Goal: Navigation & Orientation: Find specific page/section

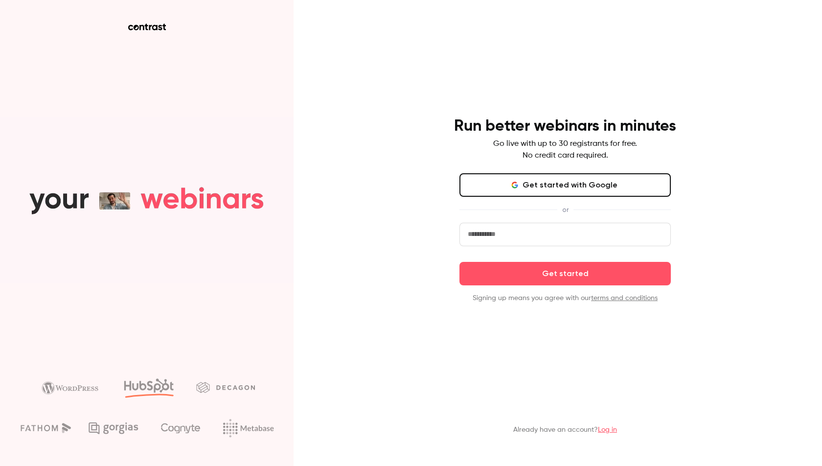
click at [607, 429] on link "Log in" at bounding box center [607, 429] width 19 height 7
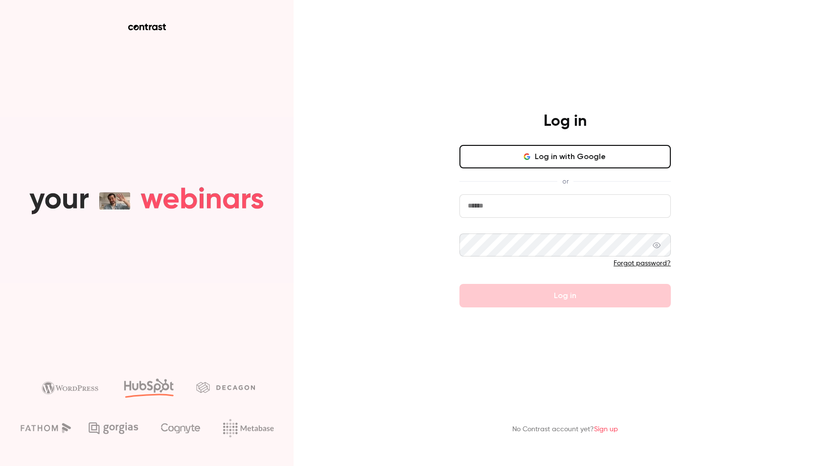
click at [514, 210] on input "email" at bounding box center [564, 205] width 211 height 23
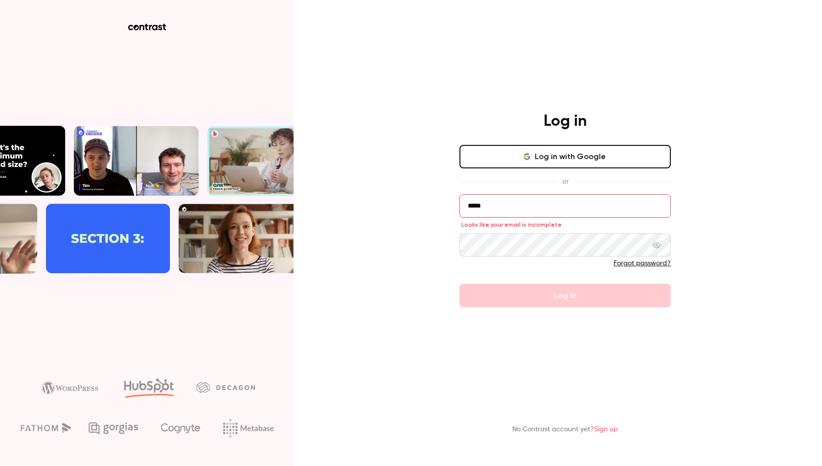
type input "**********"
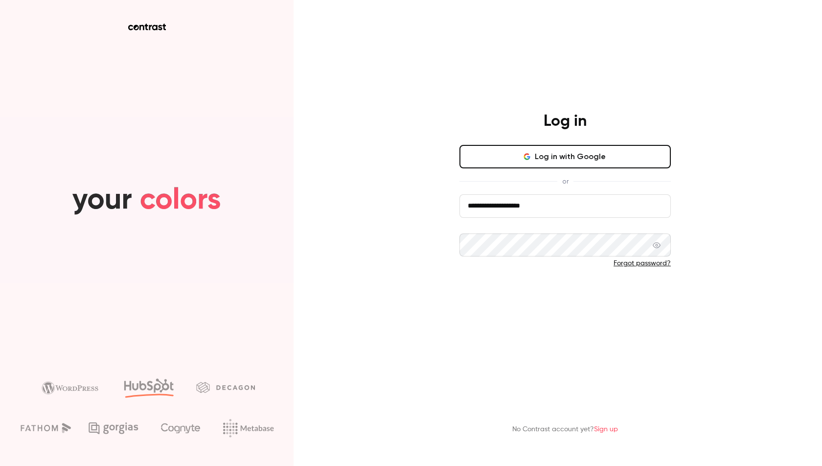
click at [512, 302] on button "Log in" at bounding box center [564, 295] width 211 height 23
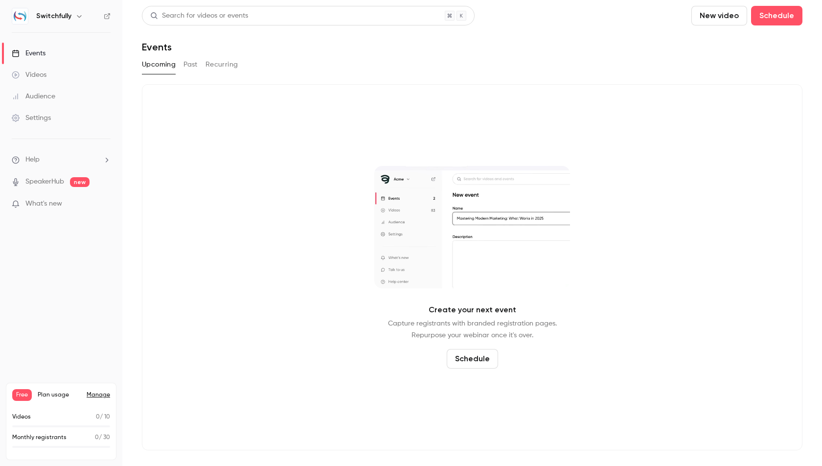
click at [192, 64] on button "Past" at bounding box center [190, 65] width 14 height 16
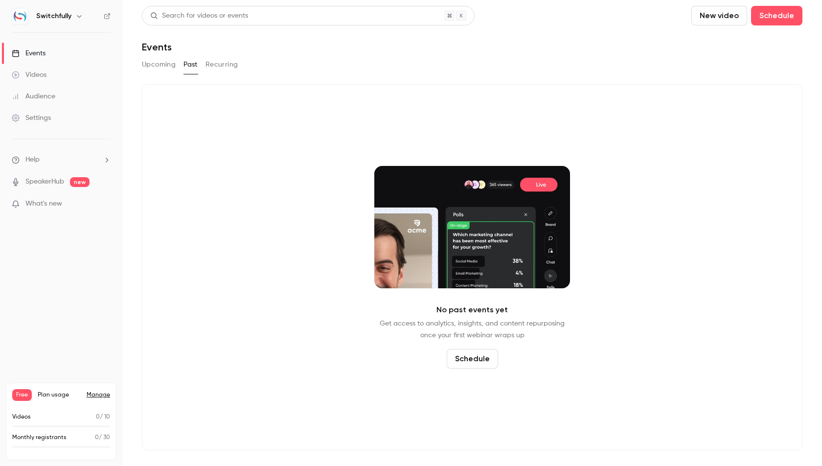
click at [224, 65] on button "Recurring" at bounding box center [221, 65] width 33 height 16
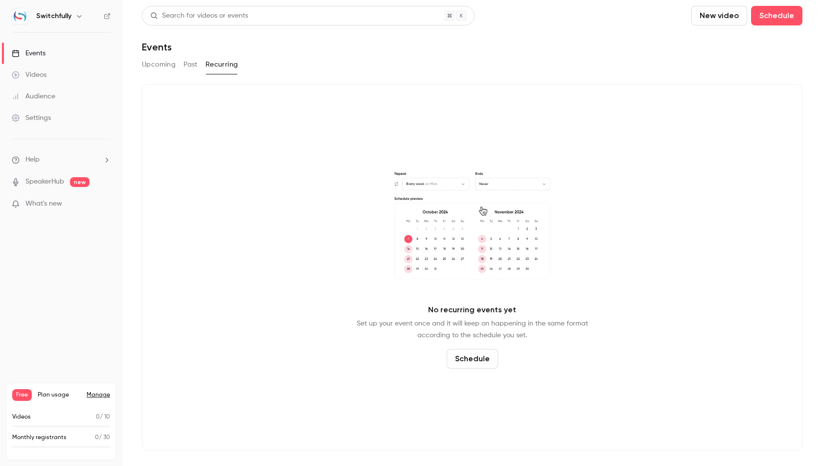
click at [38, 70] on div "Videos" at bounding box center [29, 75] width 35 height 10
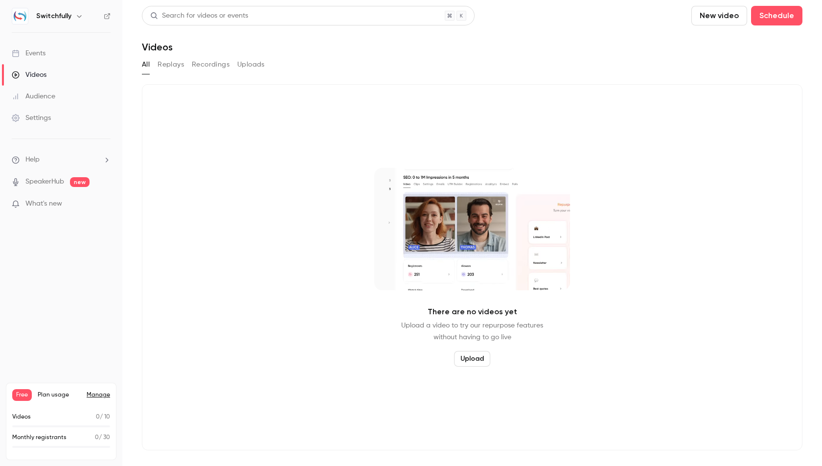
click at [164, 66] on button "Replays" at bounding box center [170, 65] width 26 height 16
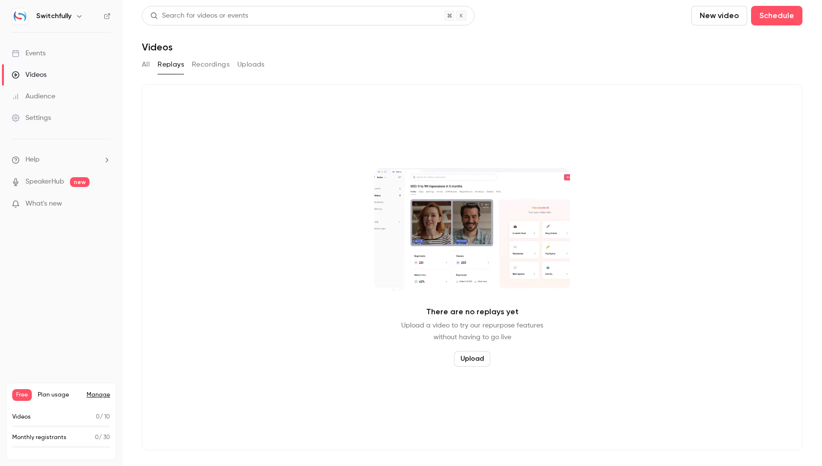
click at [198, 64] on button "Recordings" at bounding box center [211, 65] width 38 height 16
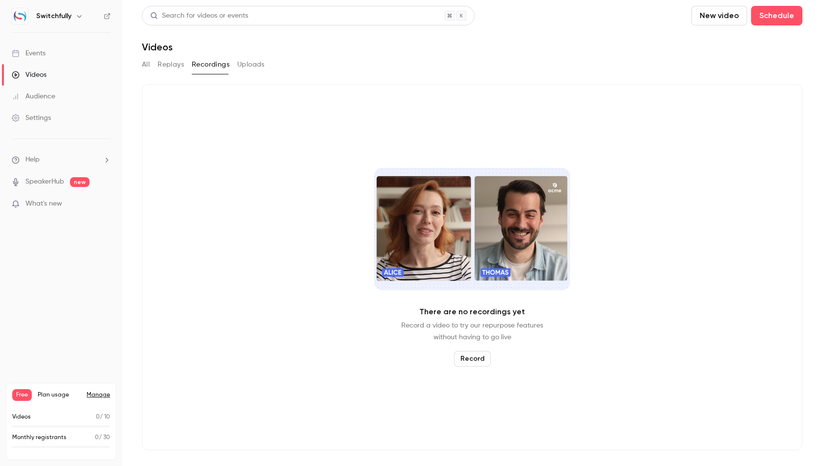
click at [264, 67] on div "All Replays Recordings Uploads" at bounding box center [472, 65] width 660 height 16
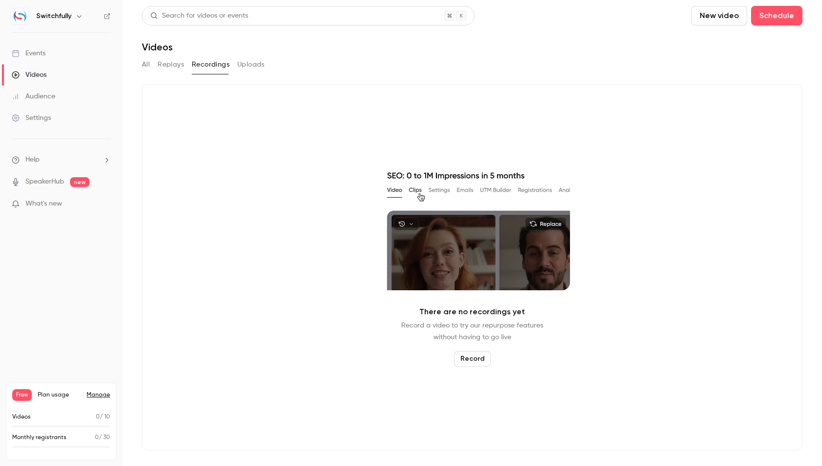
click at [254, 67] on button "Uploads" at bounding box center [250, 65] width 27 height 16
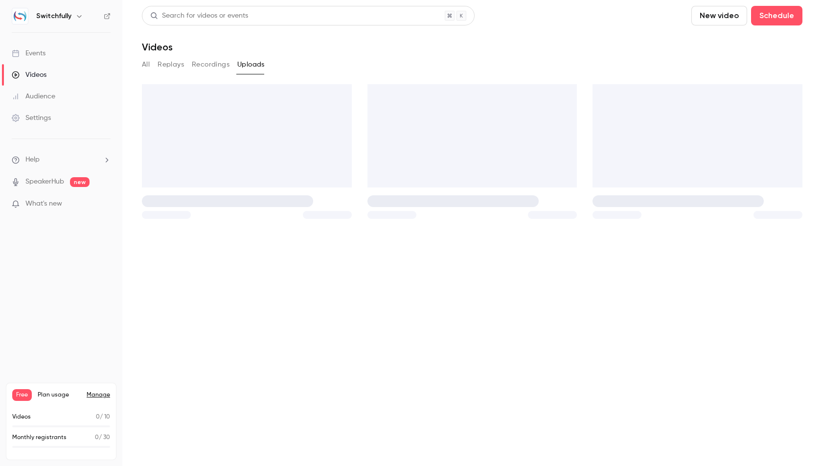
click at [254, 67] on button "Uploads" at bounding box center [250, 65] width 27 height 16
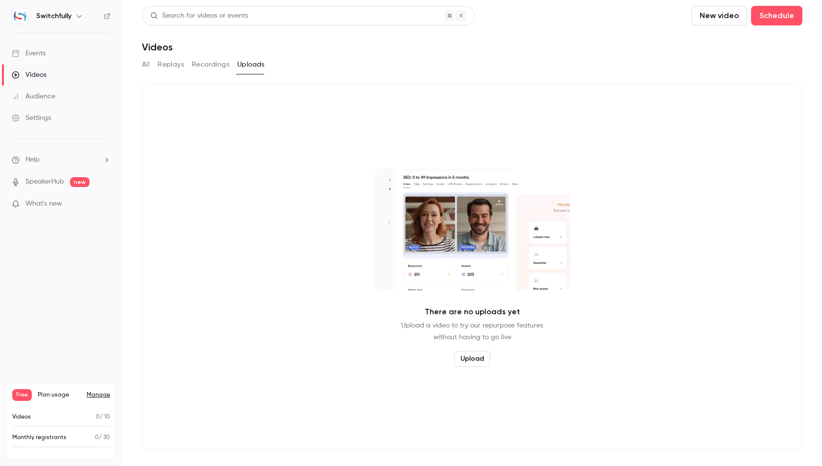
click at [146, 65] on button "All" at bounding box center [146, 65] width 8 height 16
